Goal: Find specific page/section: Find specific page/section

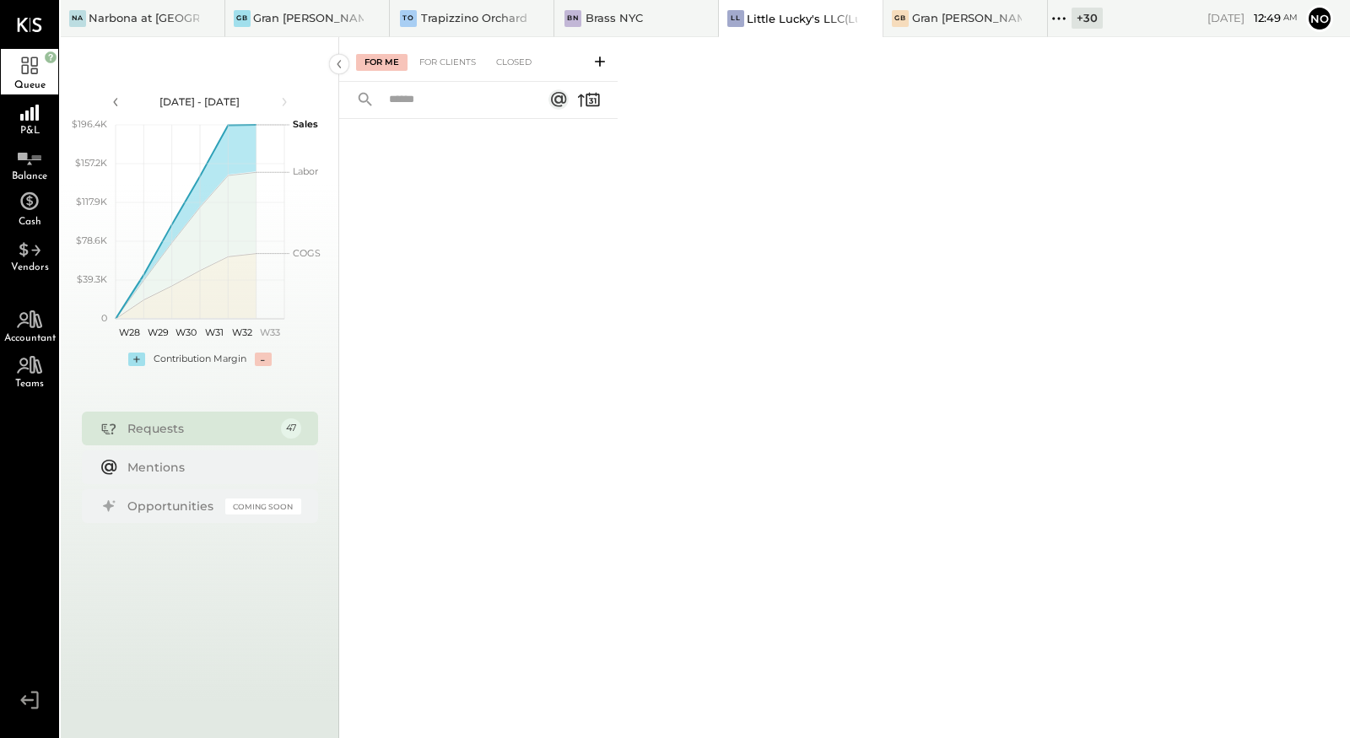
click at [1059, 19] on icon at bounding box center [1059, 19] width 22 height 22
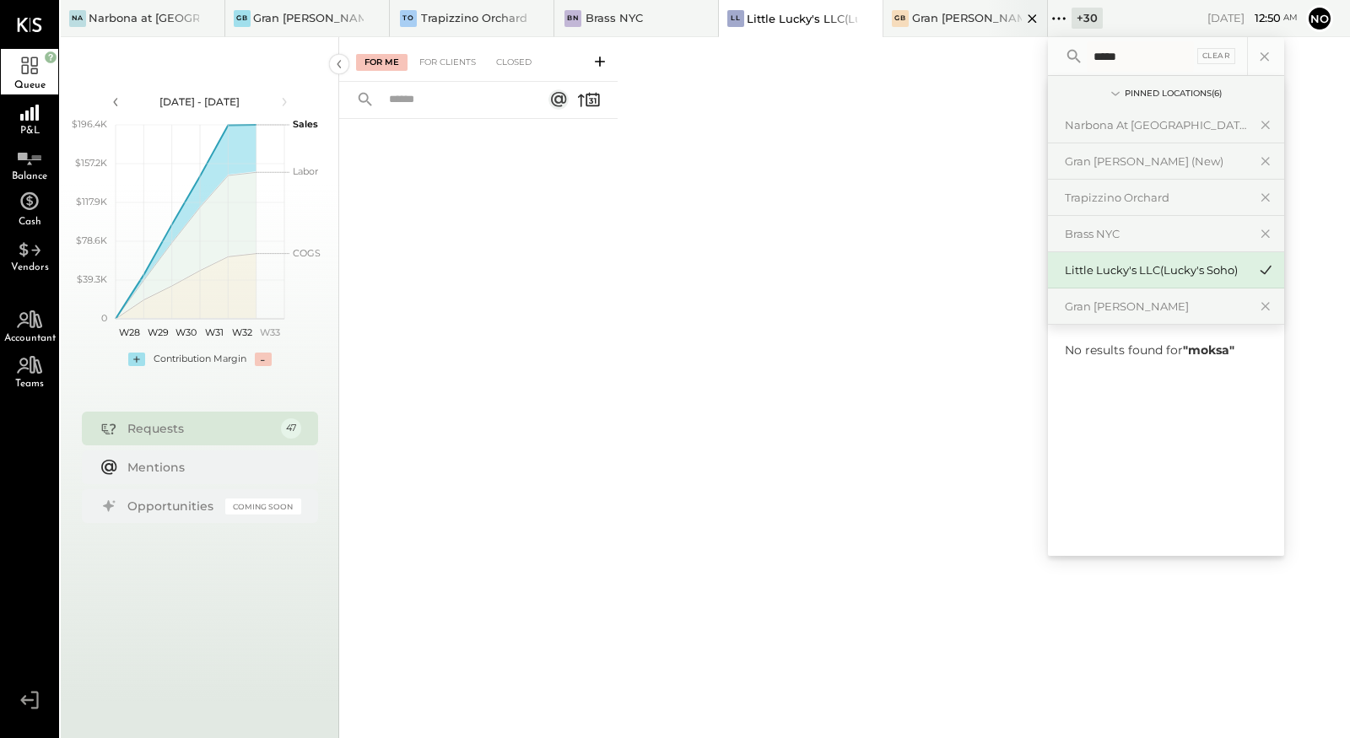
type input "*****"
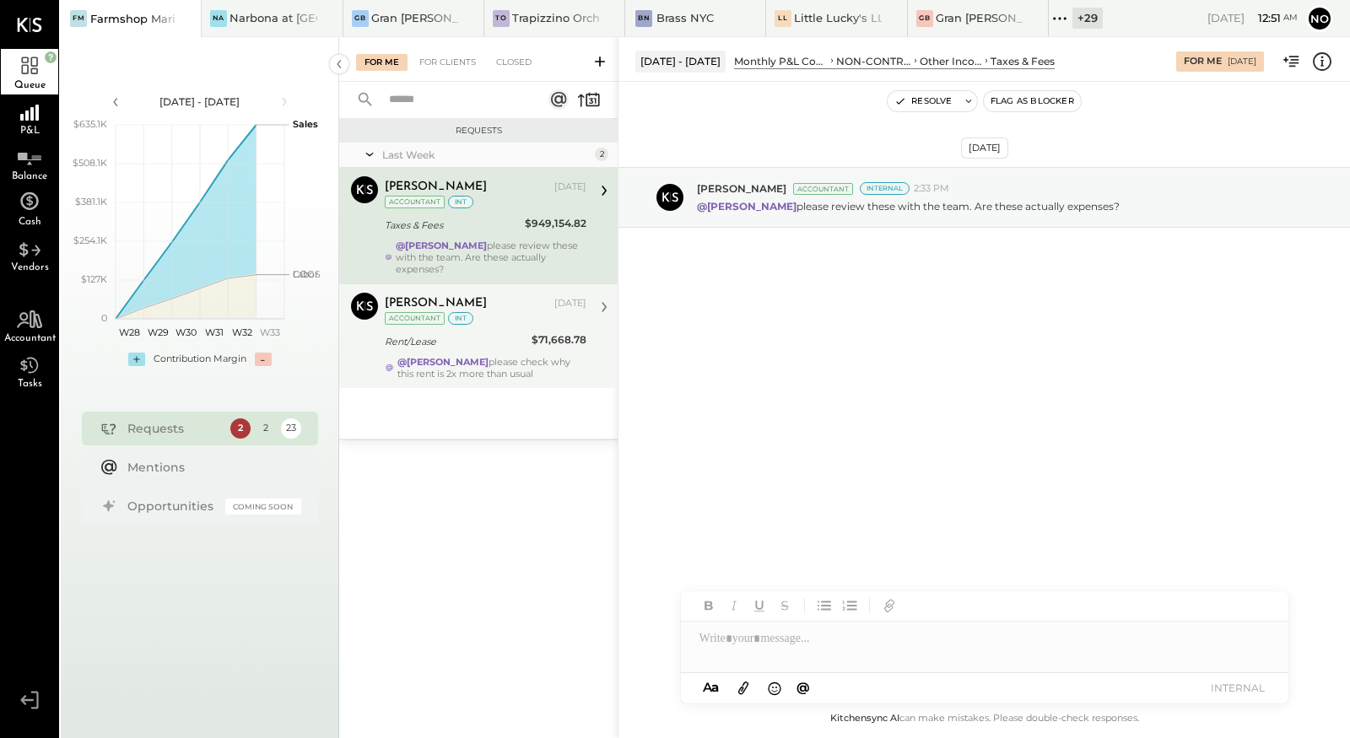
click at [492, 316] on div "[PERSON_NAME] [DATE] Accountant int Rent/Lease $71,668.78 @[PERSON_NAME] please…" at bounding box center [486, 336] width 202 height 87
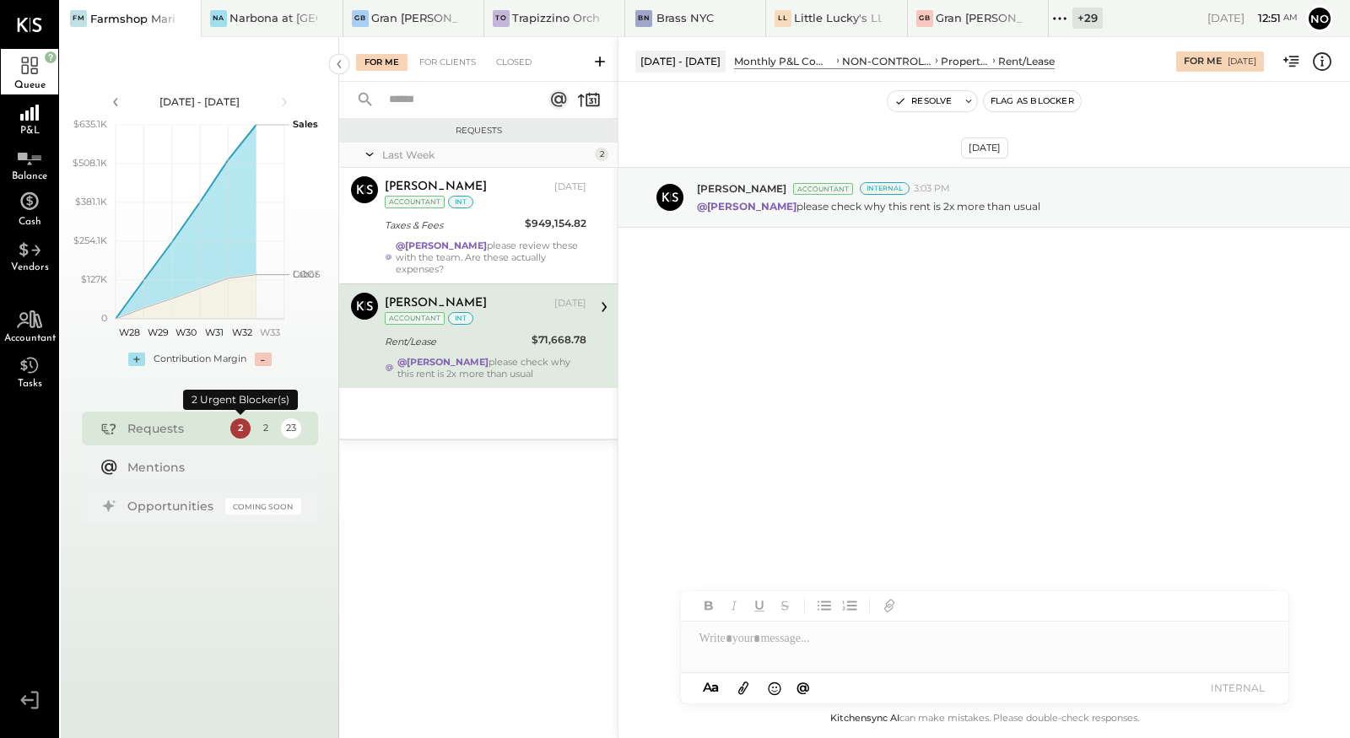
click at [240, 425] on div "2" at bounding box center [240, 428] width 20 height 20
